Goal: Transaction & Acquisition: Purchase product/service

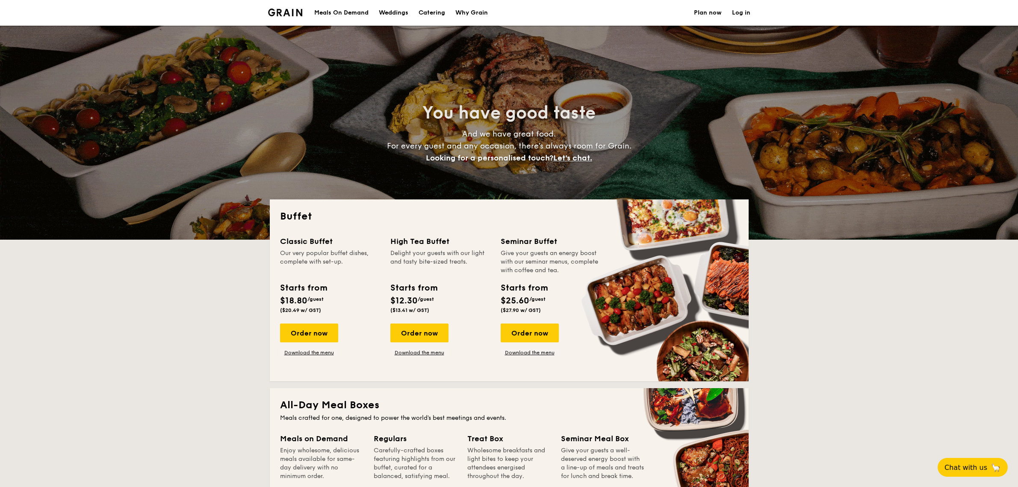
select select
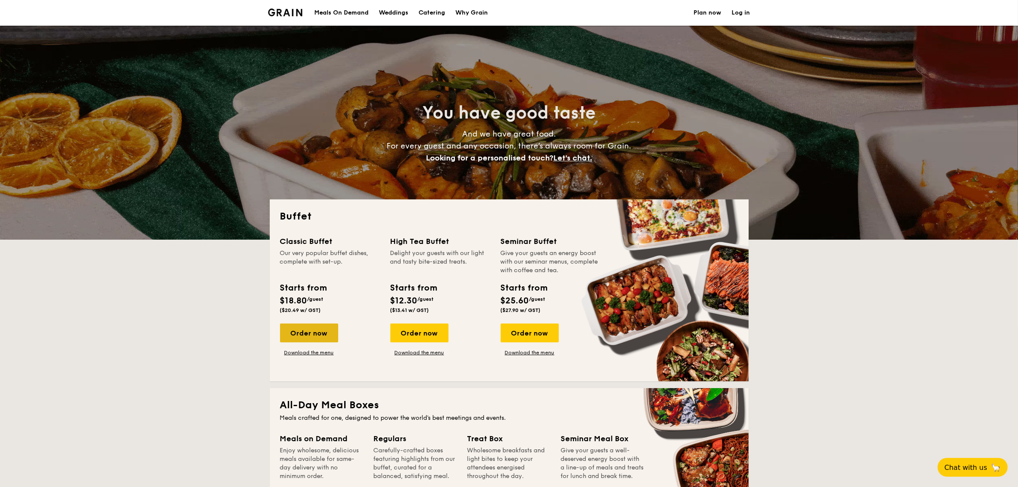
click at [318, 334] on div "Order now" at bounding box center [309, 332] width 58 height 19
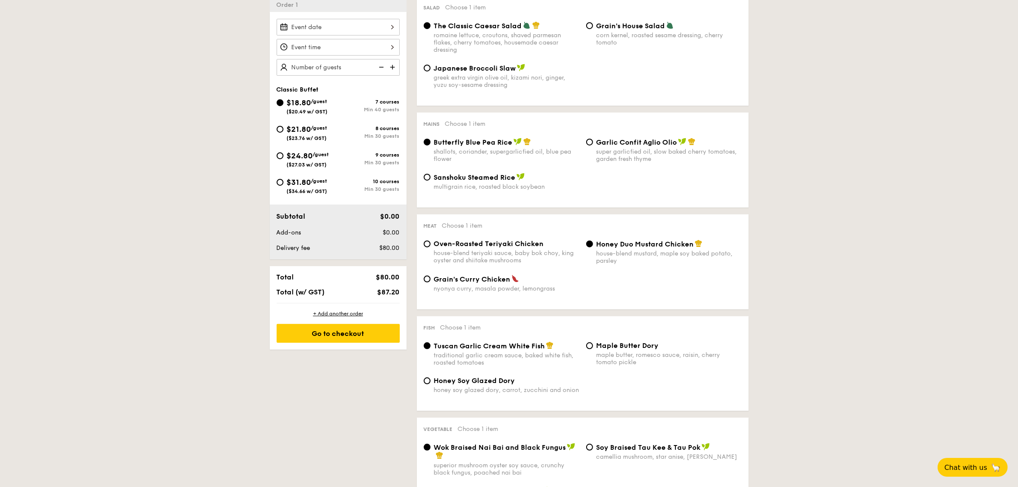
scroll to position [267, 0]
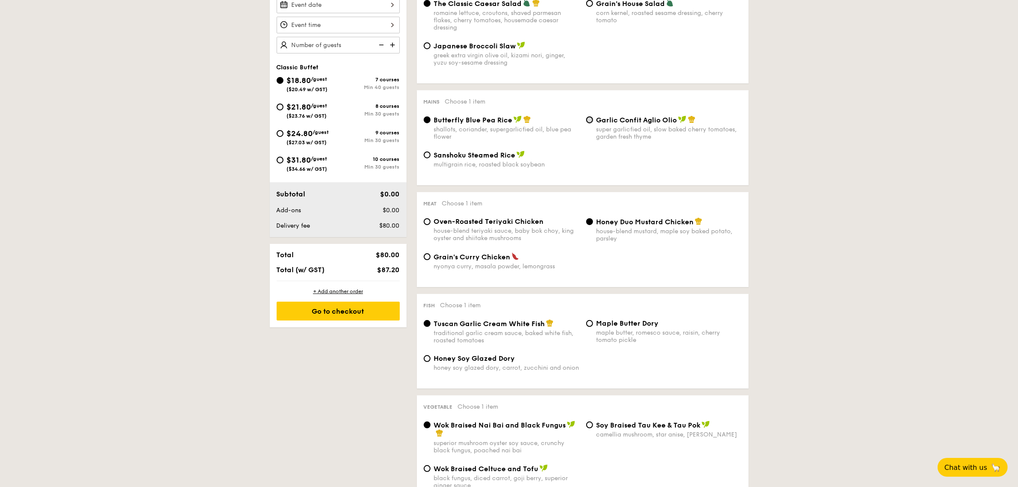
click at [588, 123] on input "Garlic Confit Aglio Olio super garlicfied oil, slow baked cherry tomatoes, gard…" at bounding box center [589, 119] width 7 height 7
radio input "true"
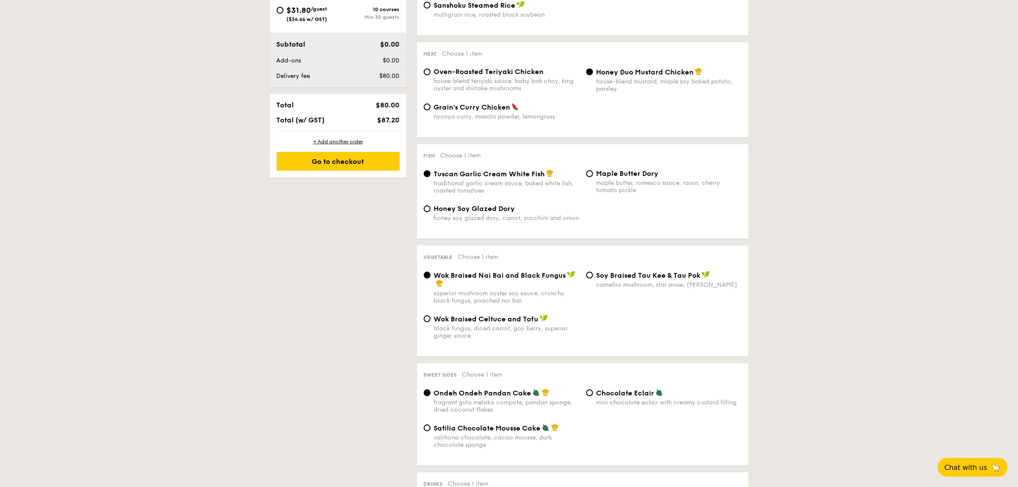
scroll to position [428, 0]
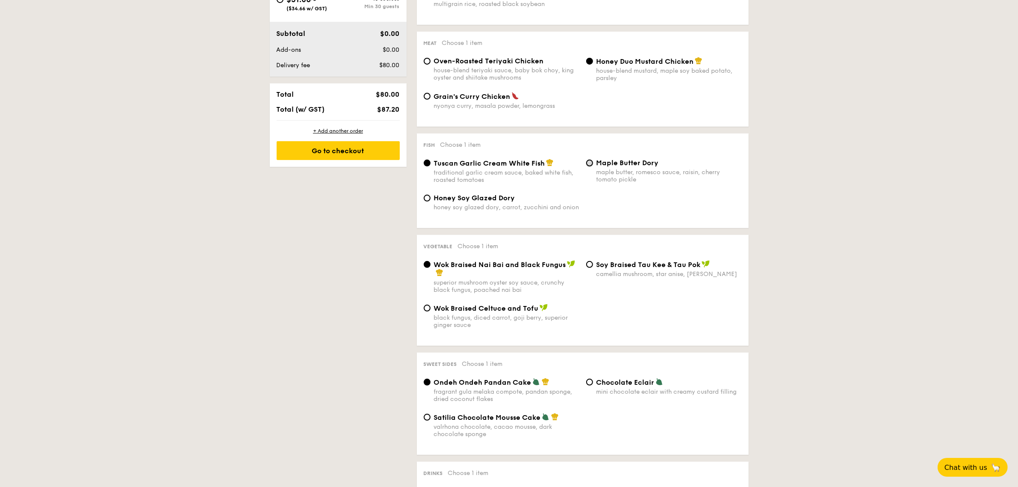
click at [587, 166] on input "Maple Butter Dory maple butter, romesco sauce, raisin, cherry tomato pickle" at bounding box center [589, 162] width 7 height 7
radio input "true"
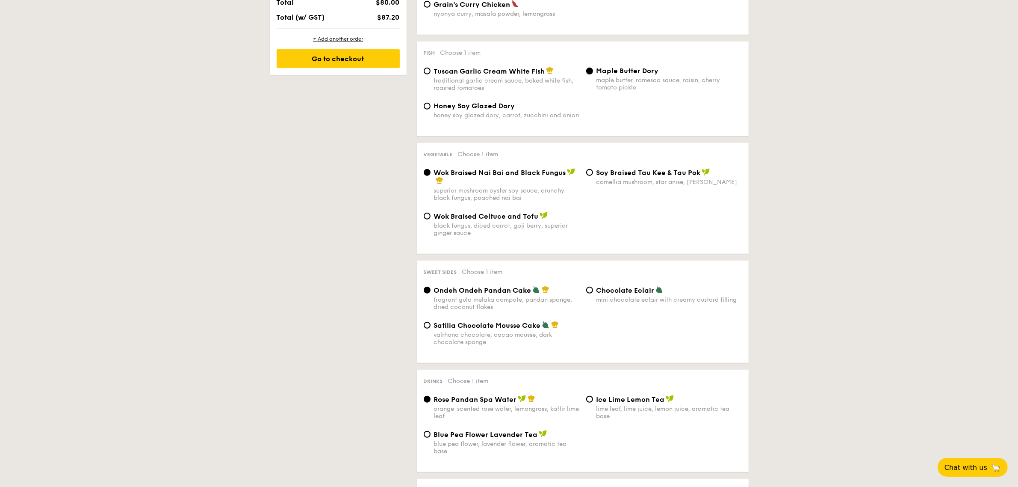
scroll to position [535, 0]
